Goal: Information Seeking & Learning: Learn about a topic

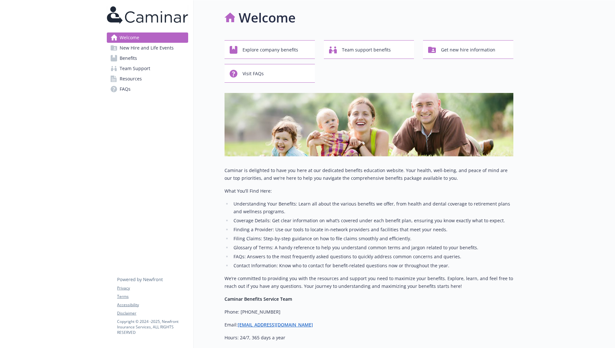
click at [147, 59] on link "Benefits" at bounding box center [147, 58] width 81 height 10
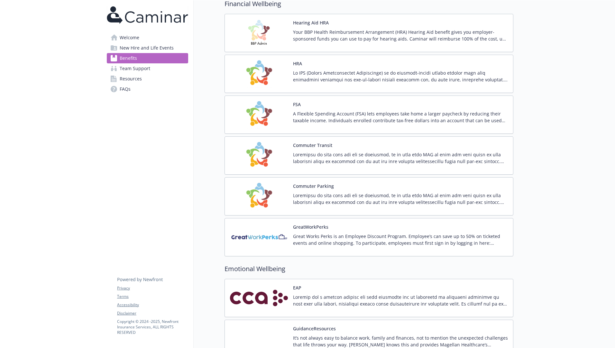
scroll to position [790, 0]
click at [319, 146] on button "Commuter Transit" at bounding box center [312, 145] width 39 height 7
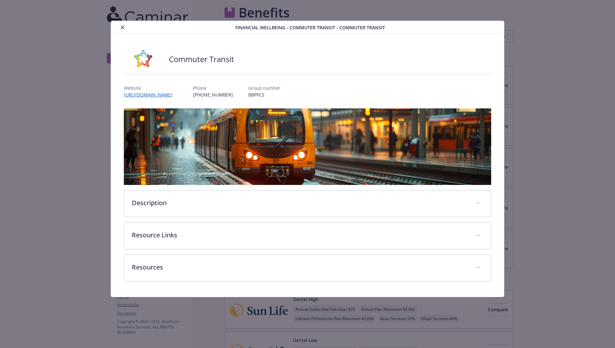
scroll to position [790, 0]
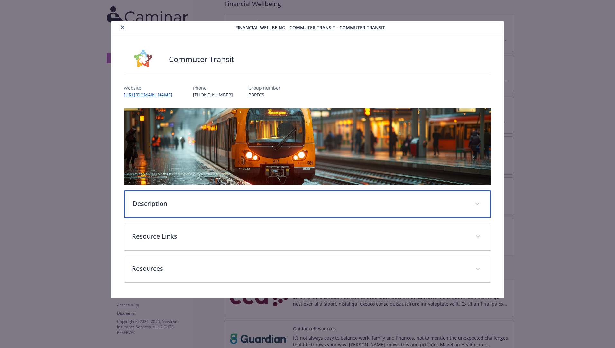
click at [277, 216] on div "Description" at bounding box center [307, 205] width 367 height 28
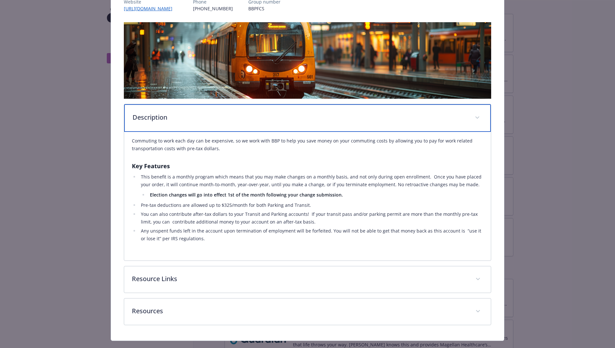
scroll to position [87, 0]
